Goal: Find specific fact: Find specific fact

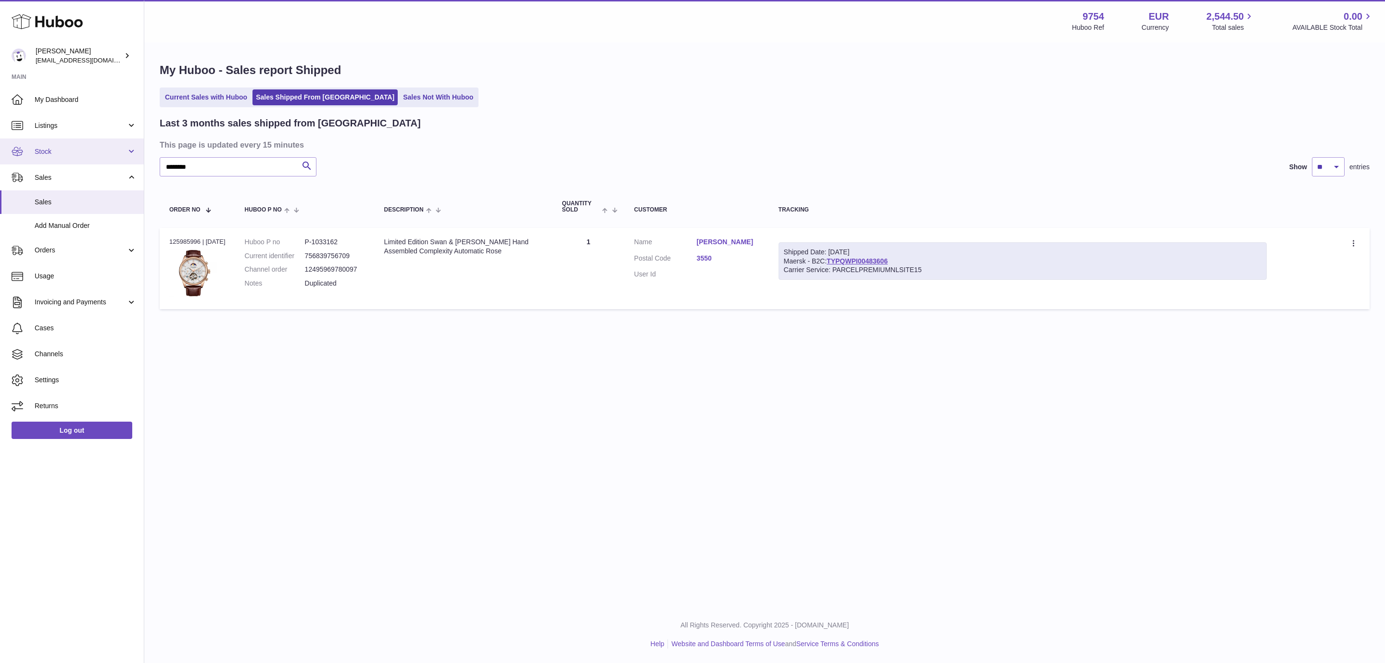
click at [160, 157] on input "********" at bounding box center [238, 166] width 157 height 19
type input "*********"
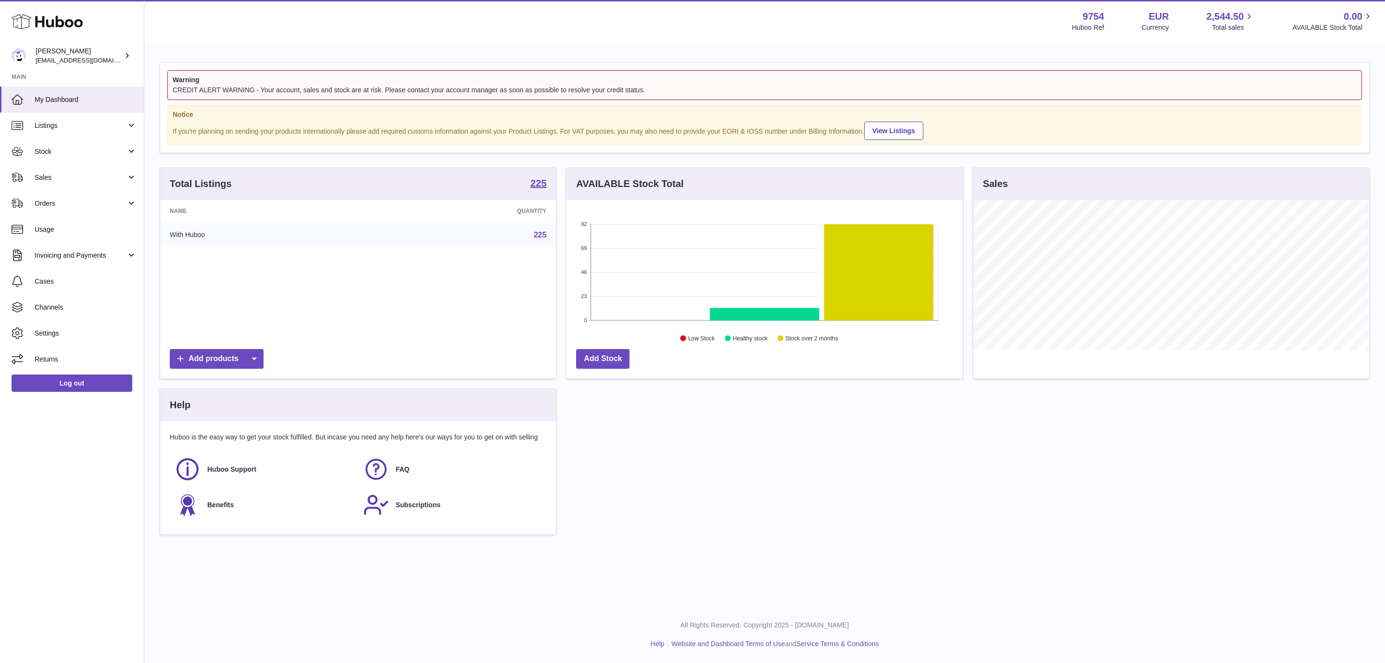
scroll to position [150, 395]
click at [62, 176] on span "Sales" at bounding box center [81, 177] width 92 height 9
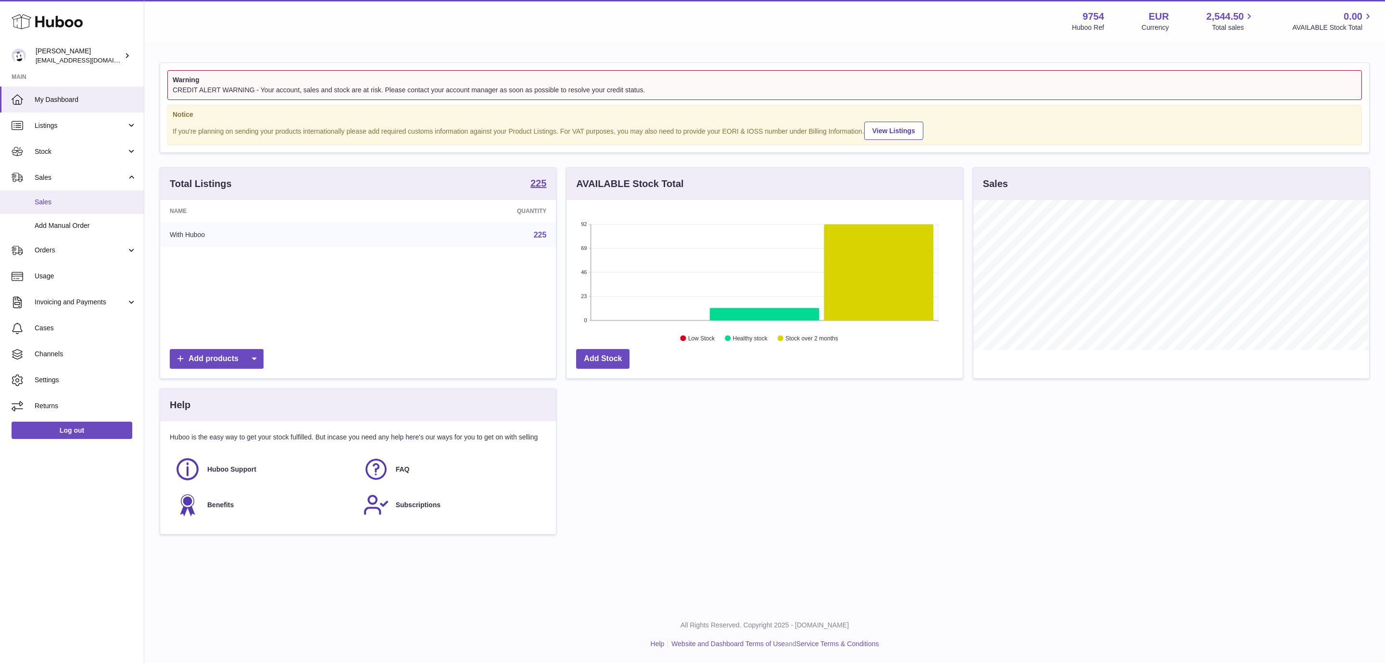
click at [75, 199] on span "Sales" at bounding box center [86, 202] width 102 height 9
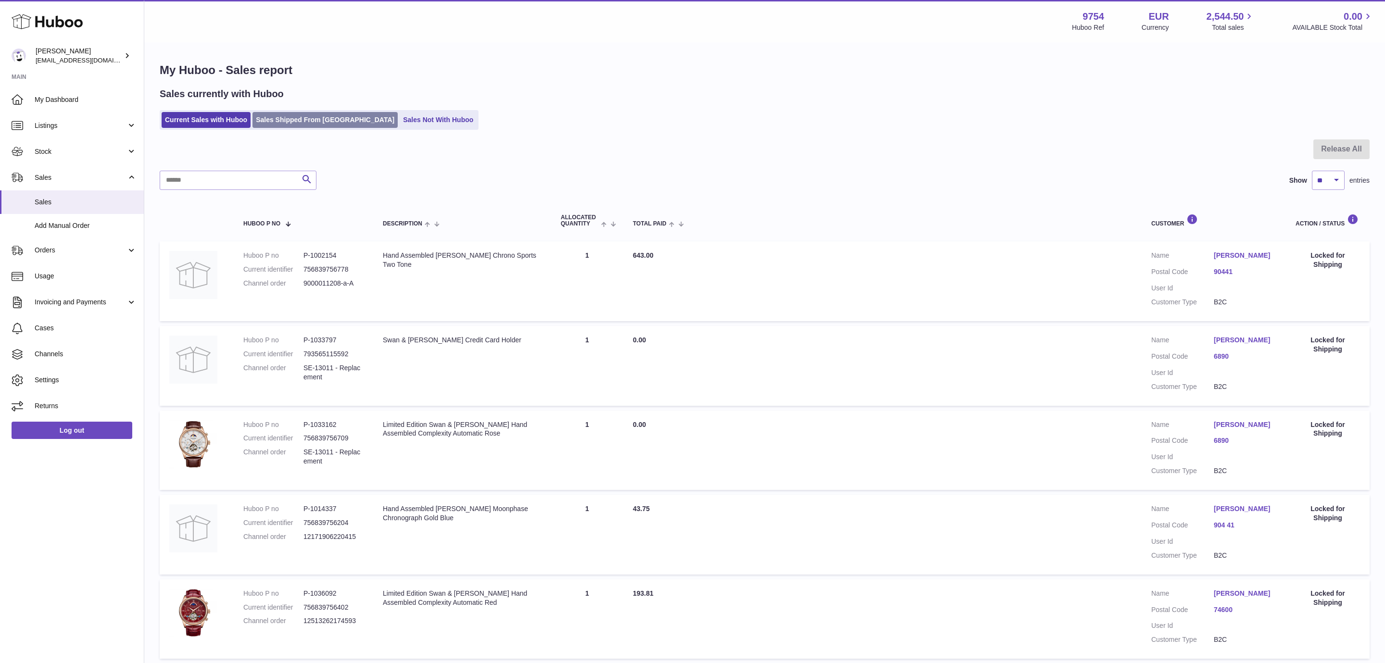
click at [271, 124] on link "Sales Shipped From [GEOGRAPHIC_DATA]" at bounding box center [325, 120] width 145 height 16
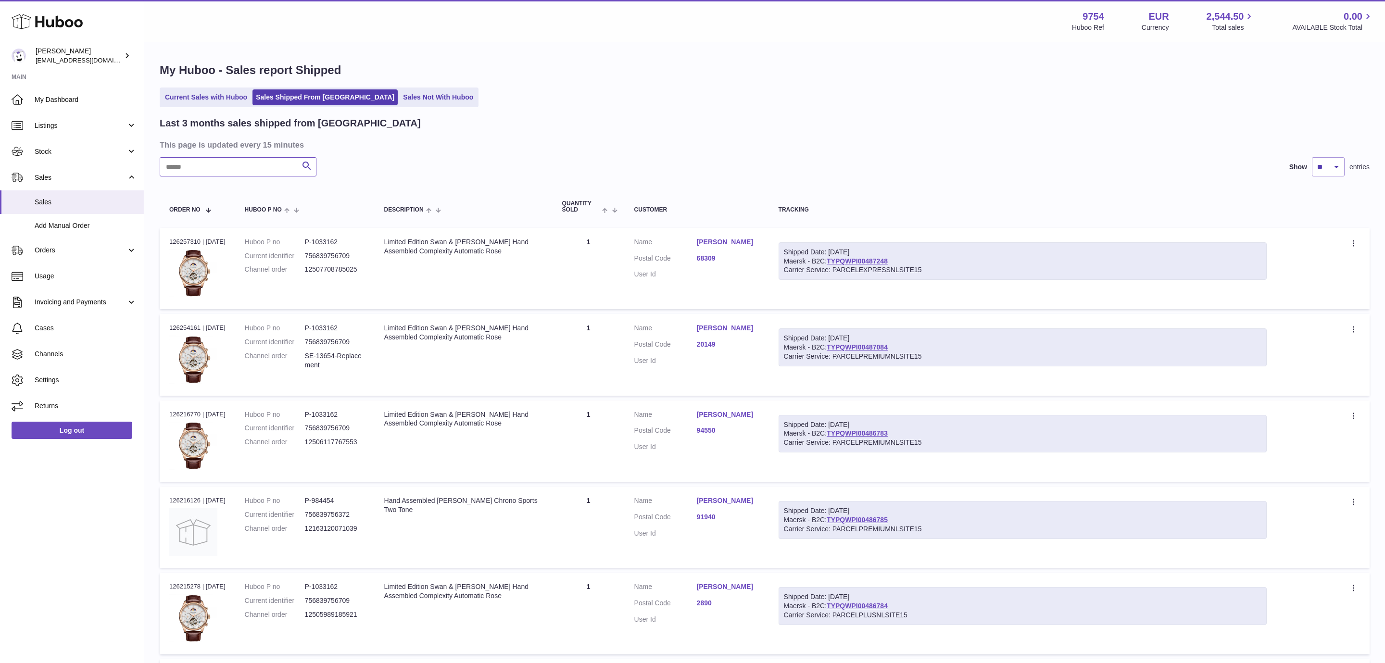
click at [240, 161] on input "text" at bounding box center [238, 166] width 157 height 19
paste input "********"
type input "********"
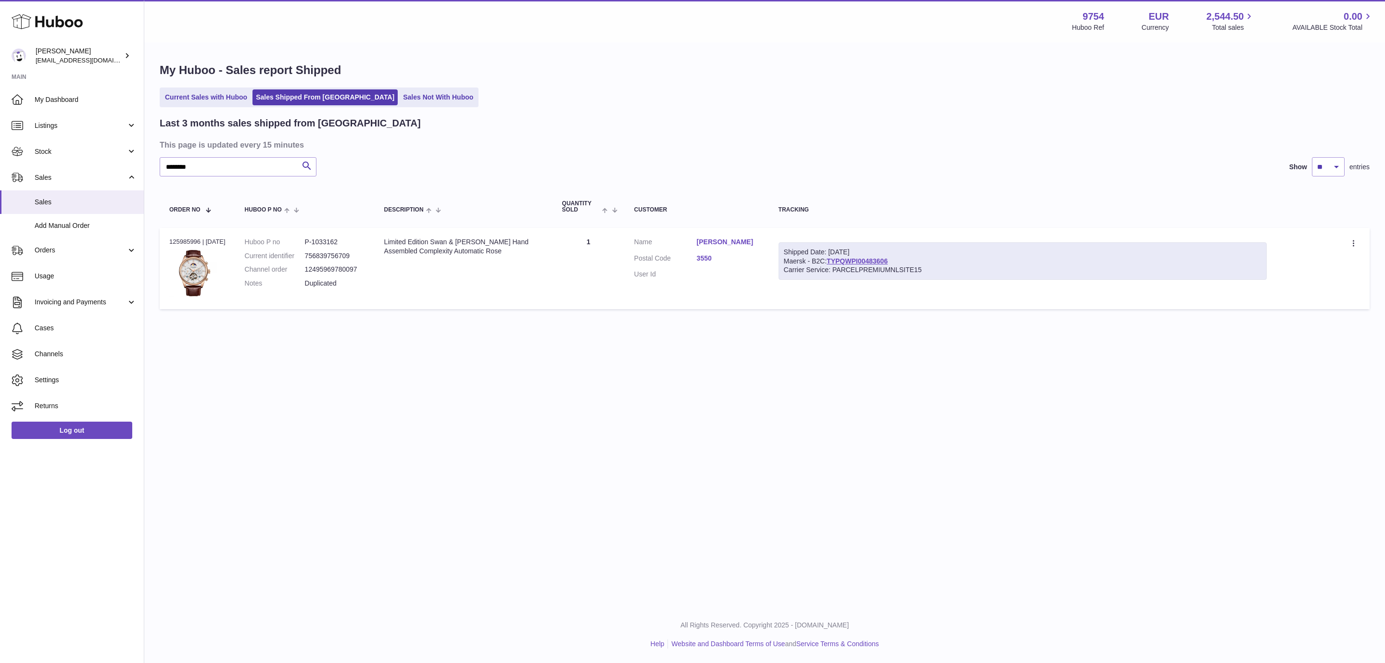
click at [729, 235] on td "Customer Name Ozan Gundogdu Postal Code 3550 User Id" at bounding box center [697, 268] width 144 height 81
click at [729, 245] on link "Ozan Gundogdu" at bounding box center [728, 242] width 63 height 9
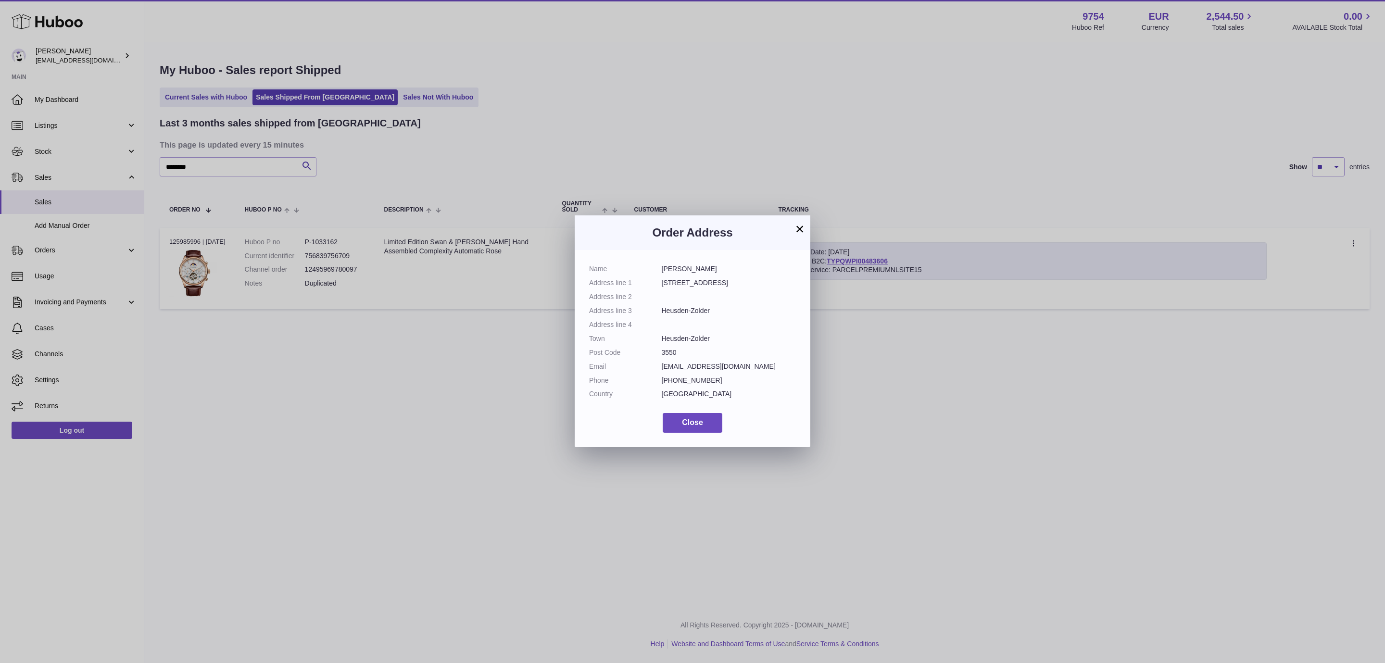
drag, startPoint x: 712, startPoint y: 281, endPoint x: 652, endPoint y: 292, distance: 61.6
click at [658, 288] on dl "Name Ozan Gundogdu Address line 1 Kolderstraat 30 Address line 2 Address line 3…" at bounding box center [692, 334] width 207 height 139
copy dl "Kolderstraat 30"
drag, startPoint x: 717, startPoint y: 310, endPoint x: 658, endPoint y: 313, distance: 58.7
click at [658, 313] on dl "Name Ozan Gundogdu Address line 1 Kolderstraat 30 Address line 2 Address line 3…" at bounding box center [692, 334] width 207 height 139
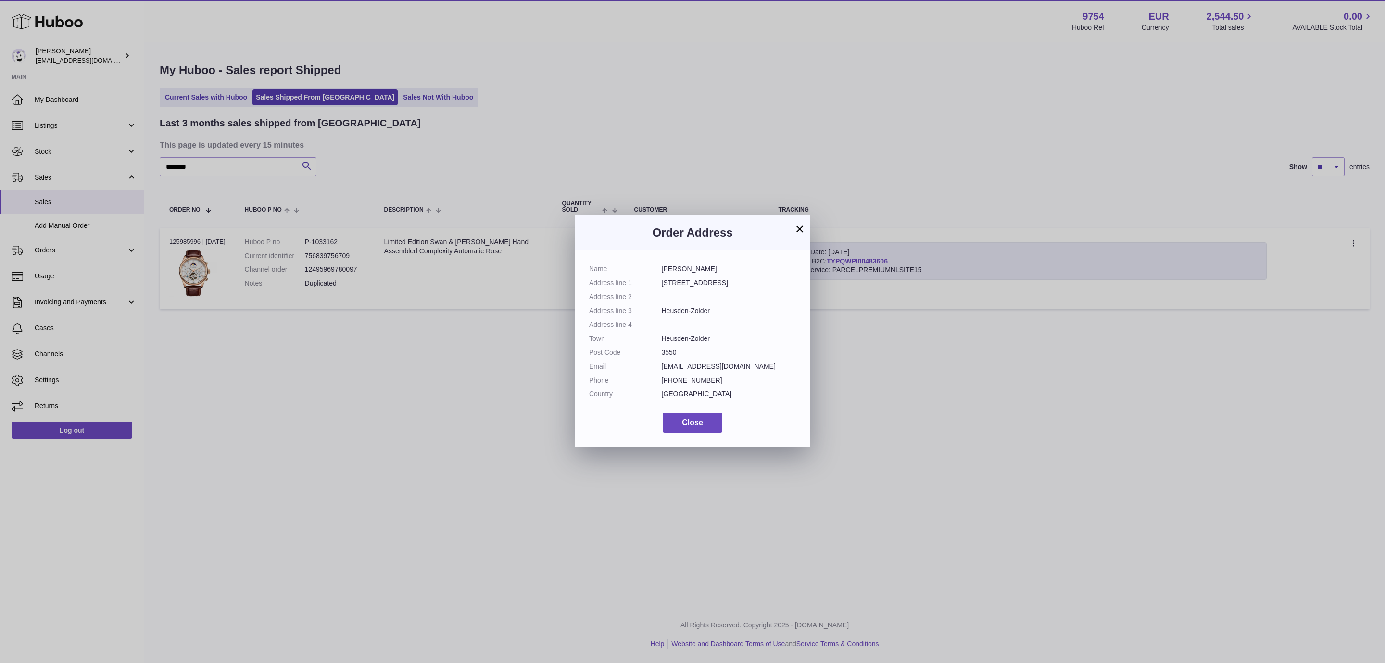
copy dl "Heusden-Zolder"
drag, startPoint x: 683, startPoint y: 352, endPoint x: 444, endPoint y: 370, distance: 240.3
click at [659, 352] on dl "Name Ozan Gundogdu Address line 1 Kolderstraat 30 Address line 2 Address line 3…" at bounding box center [692, 334] width 207 height 139
copy dl "3550"
drag, startPoint x: 688, startPoint y: 399, endPoint x: 24, endPoint y: 369, distance: 664.5
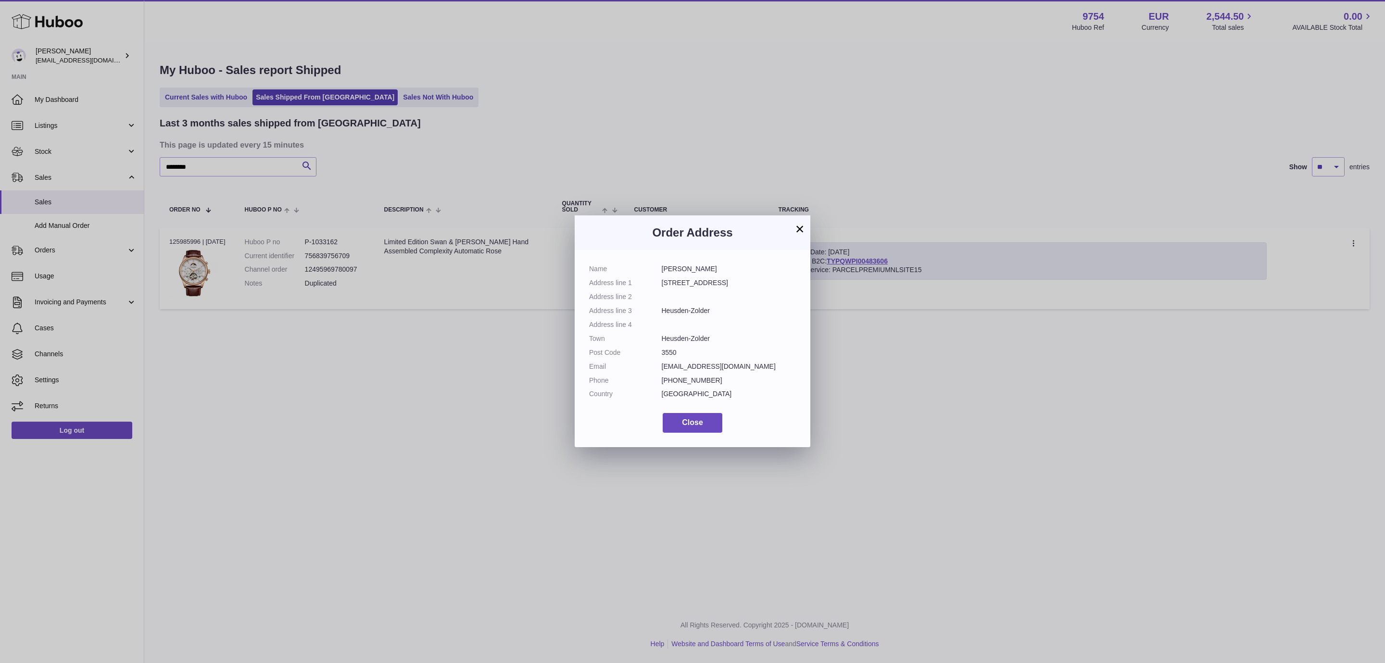
click at [655, 395] on dl "Name Ozan Gundogdu Address line 1 Kolderstraat 30 Address line 2 Address line 3…" at bounding box center [692, 334] width 207 height 139
copy dl "Belgium"
